Goal: Task Accomplishment & Management: Manage account settings

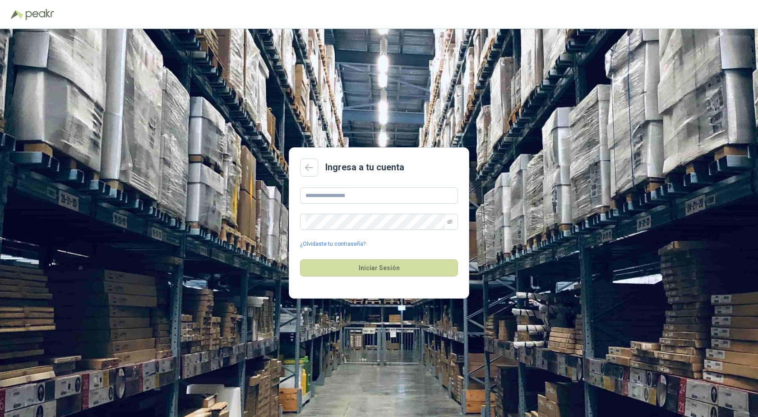
type input "**********"
click at [300, 259] on button "Iniciar Sesión" at bounding box center [379, 267] width 158 height 17
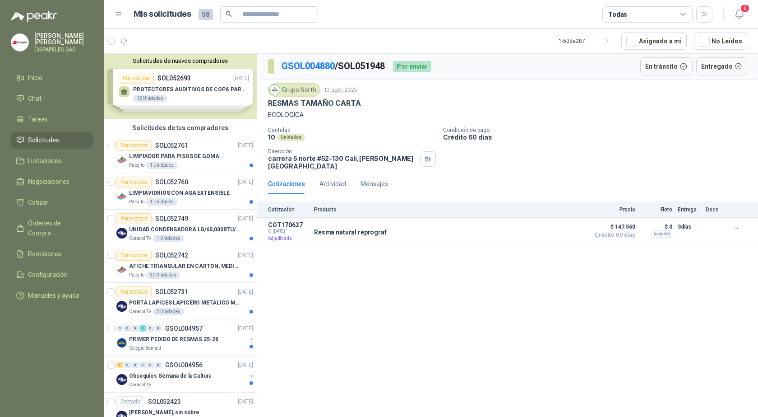
click at [53, 46] on div "[PERSON_NAME] [PERSON_NAME] DISPAPELES SAS" at bounding box center [63, 42] width 59 height 20
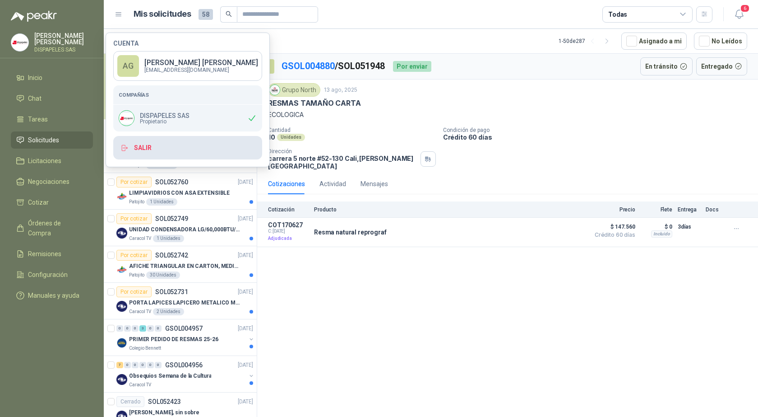
click at [149, 148] on button "Salir" at bounding box center [187, 147] width 149 height 23
